Goal: Transaction & Acquisition: Purchase product/service

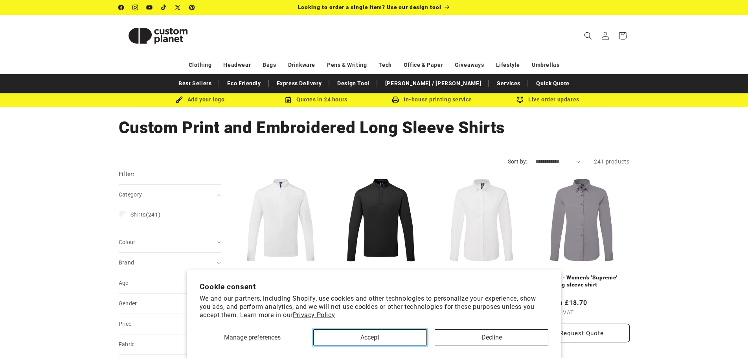
click at [385, 336] on button "Accept" at bounding box center [370, 338] width 114 height 16
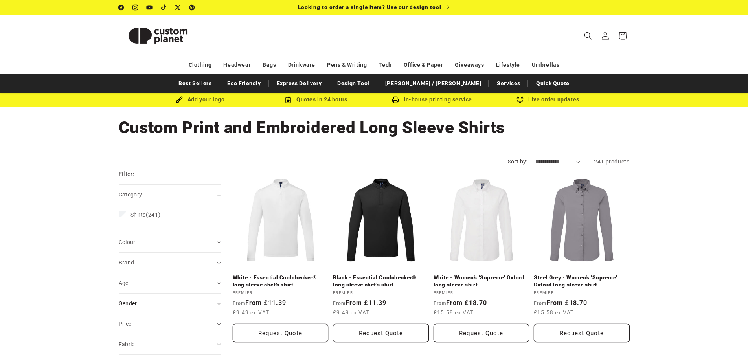
click at [158, 311] on summary "Gender (0)" at bounding box center [170, 304] width 102 height 20
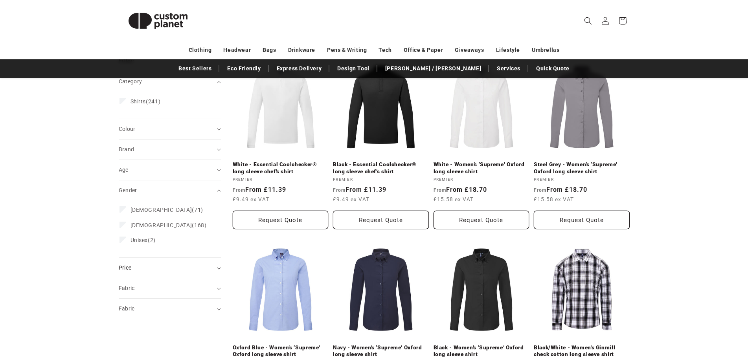
scroll to position [118, 0]
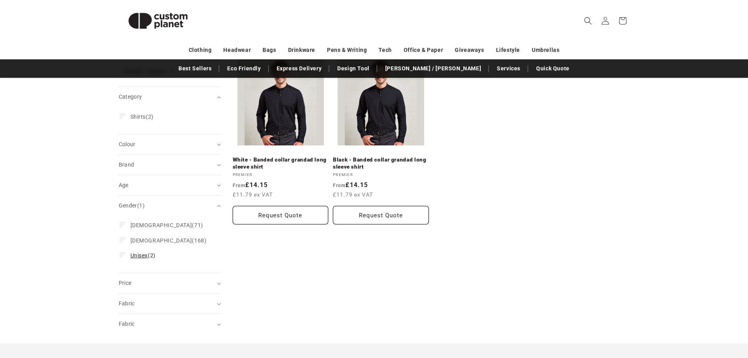
click at [121, 254] on icon at bounding box center [123, 255] width 4 height 3
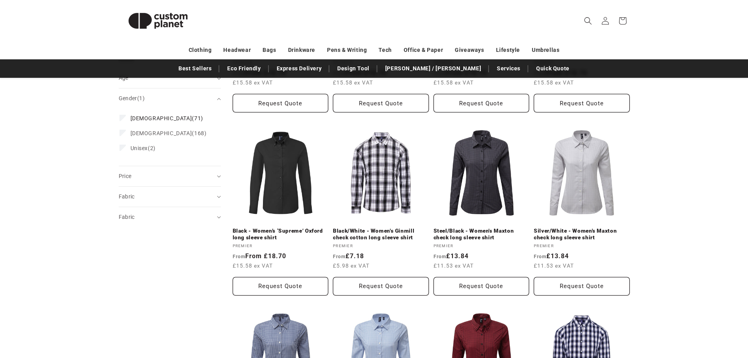
scroll to position [236, 0]
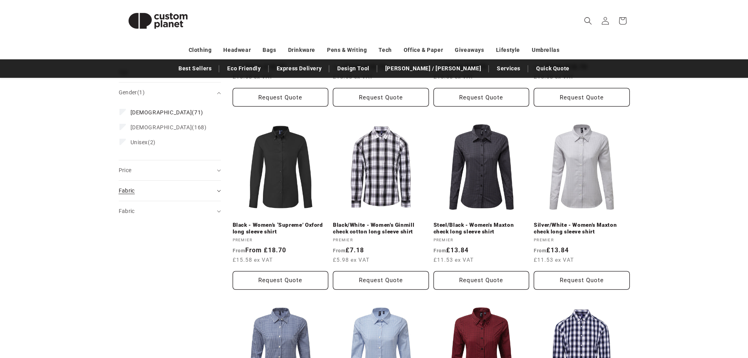
click at [155, 187] on div "Fabric (0)" at bounding box center [167, 191] width 96 height 8
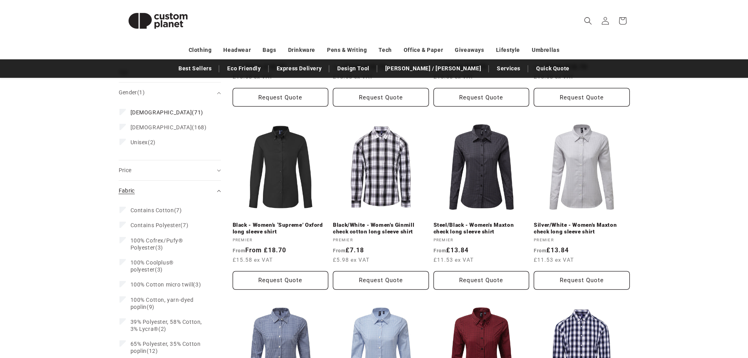
click at [157, 188] on div "Fabric (0)" at bounding box center [167, 191] width 96 height 8
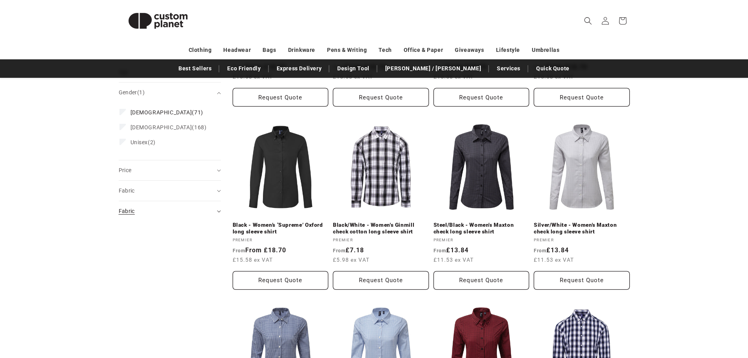
click at [158, 212] on summary "Fabric (0)" at bounding box center [170, 211] width 102 height 20
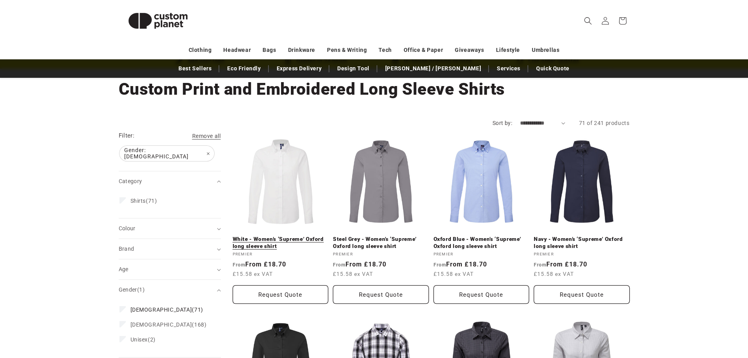
scroll to position [0, 0]
